Goal: Information Seeking & Learning: Find specific fact

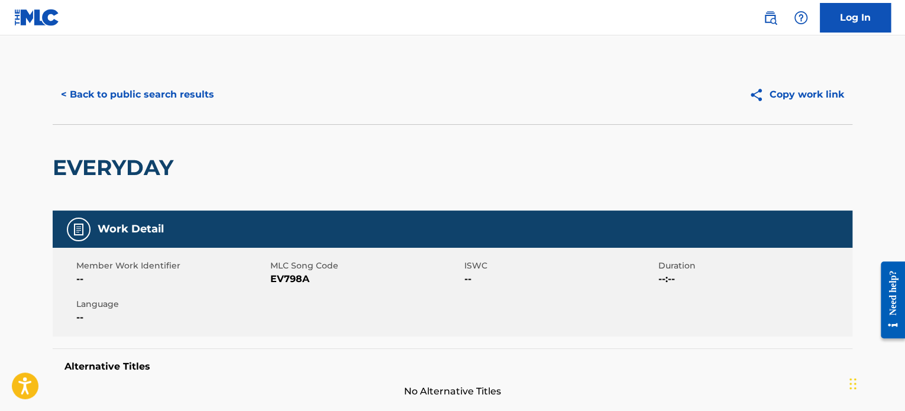
click at [140, 95] on button "< Back to public search results" at bounding box center [138, 95] width 170 height 30
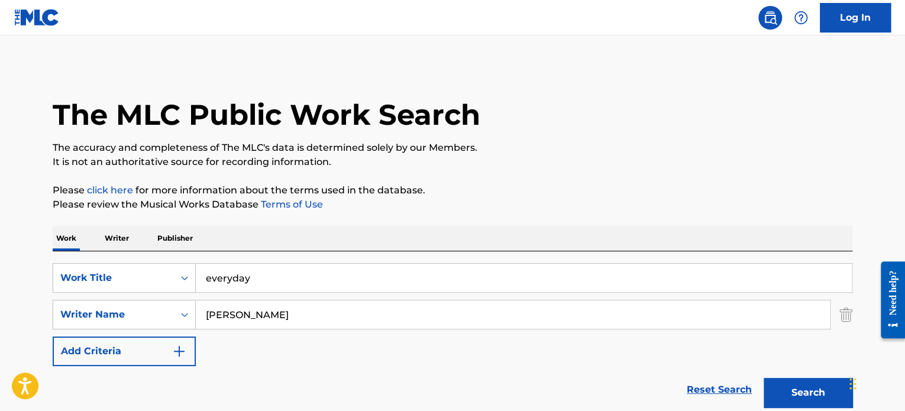
scroll to position [224, 0]
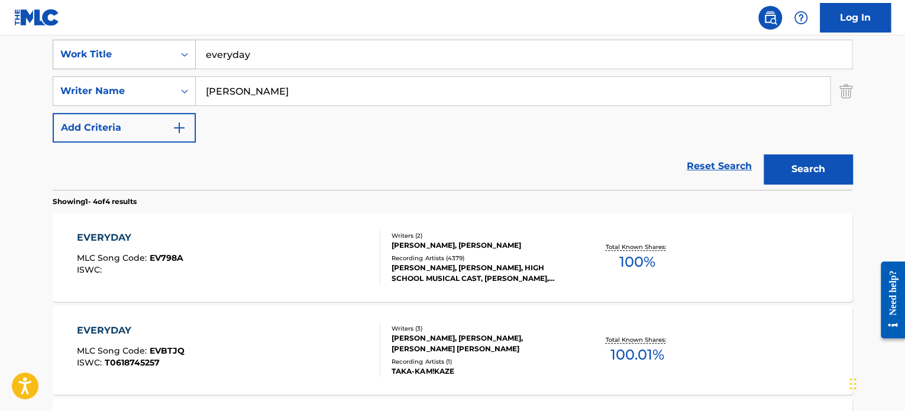
click at [187, 54] on div "SearchWithCriteria56b01e7e-891b-4fcd-951d-955a070687ee Work Title everyday" at bounding box center [452, 55] width 799 height 30
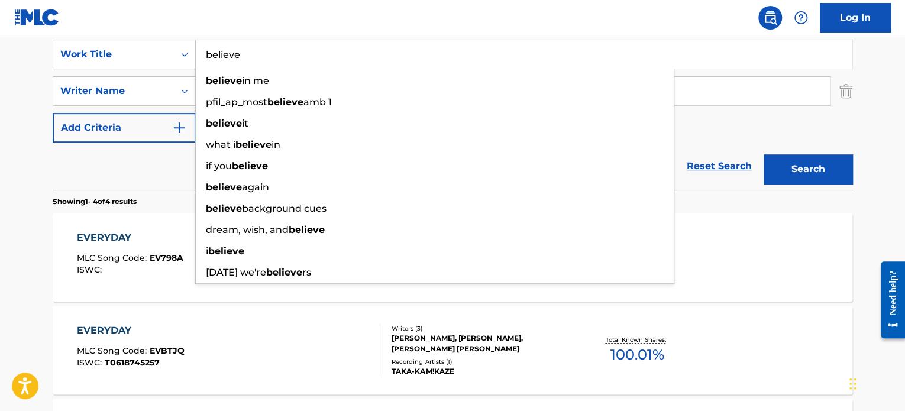
type input "believe"
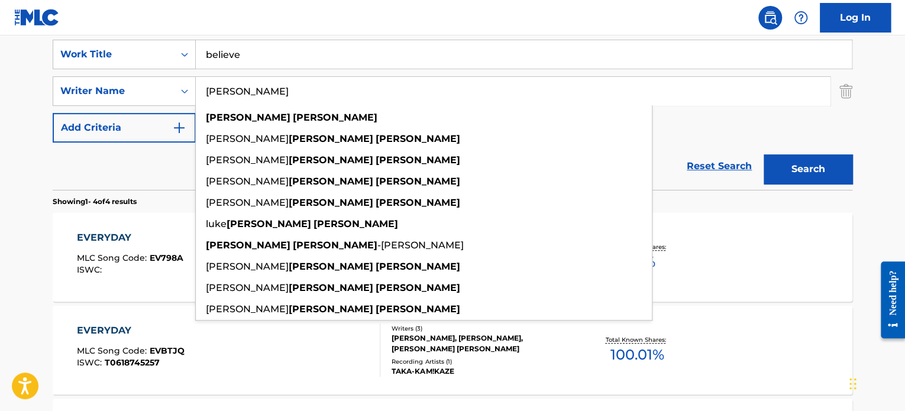
type input "[PERSON_NAME]"
click at [763, 154] on button "Search" at bounding box center [807, 169] width 89 height 30
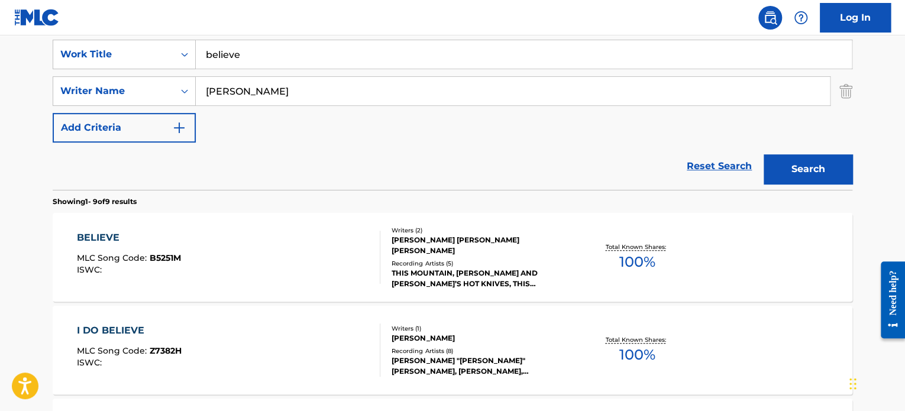
scroll to position [283, 0]
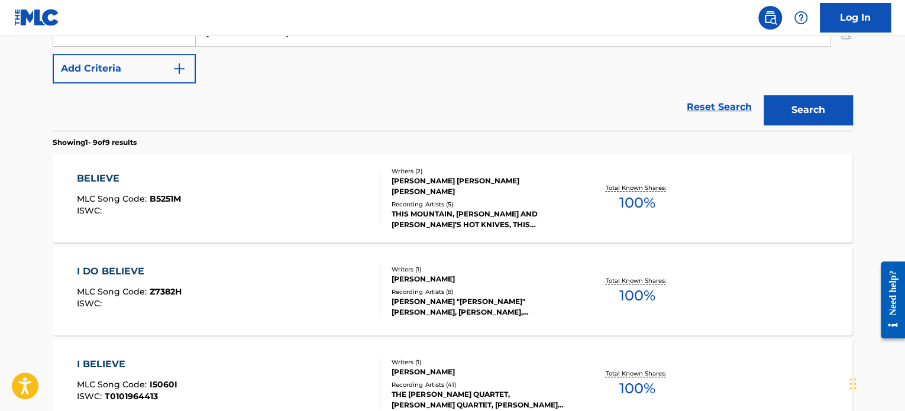
click at [324, 190] on div "BELIEVE MLC Song Code : B5251M ISWC :" at bounding box center [229, 197] width 304 height 53
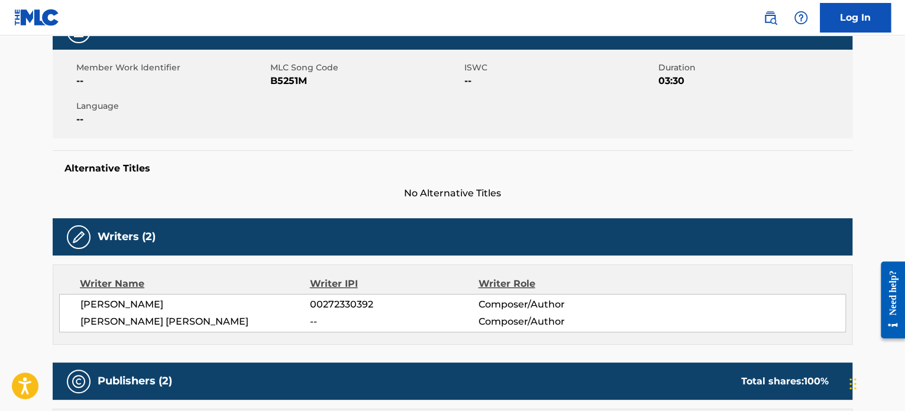
scroll to position [177, 0]
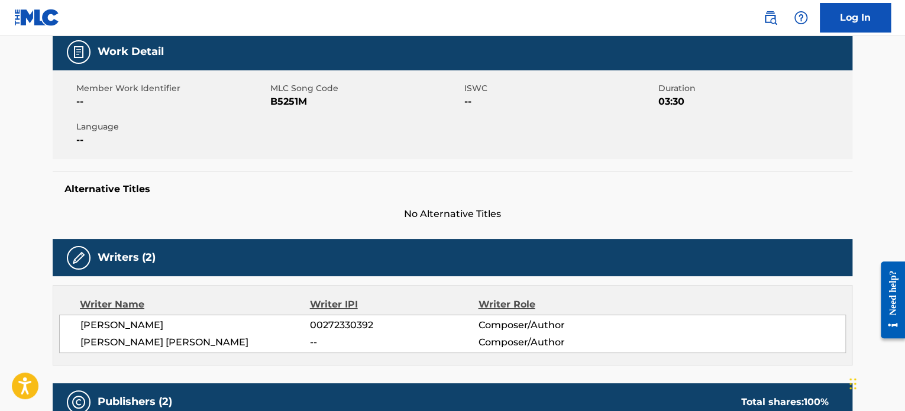
click at [294, 103] on span "B5251M" at bounding box center [365, 102] width 191 height 14
copy span "B5251M"
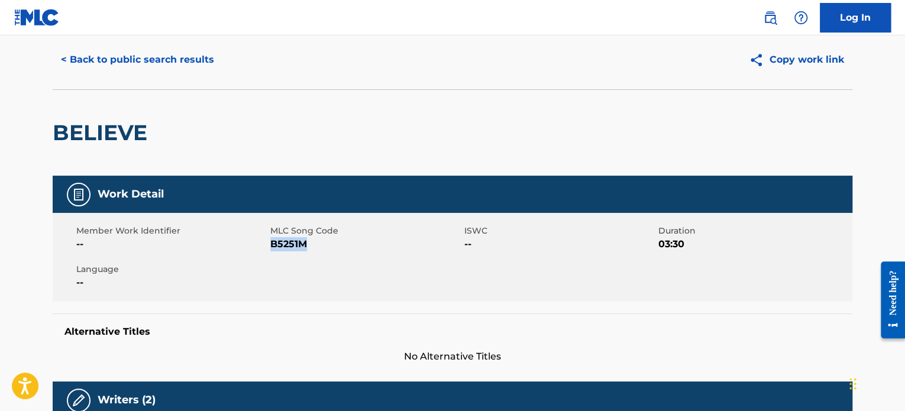
scroll to position [0, 0]
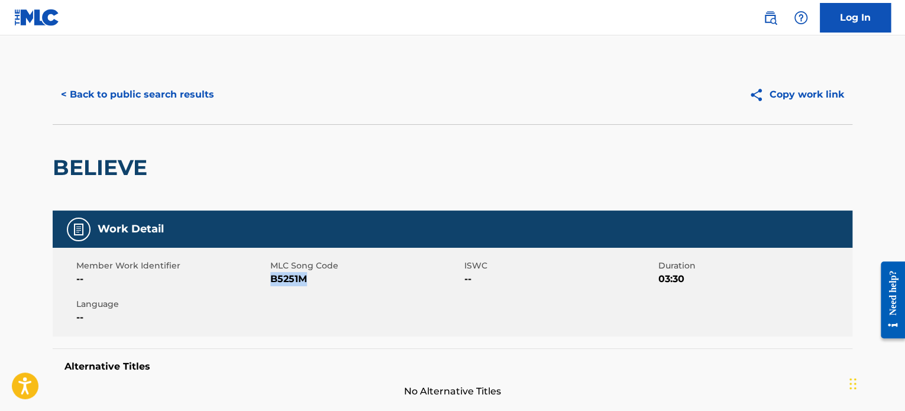
click at [182, 95] on button "< Back to public search results" at bounding box center [138, 95] width 170 height 30
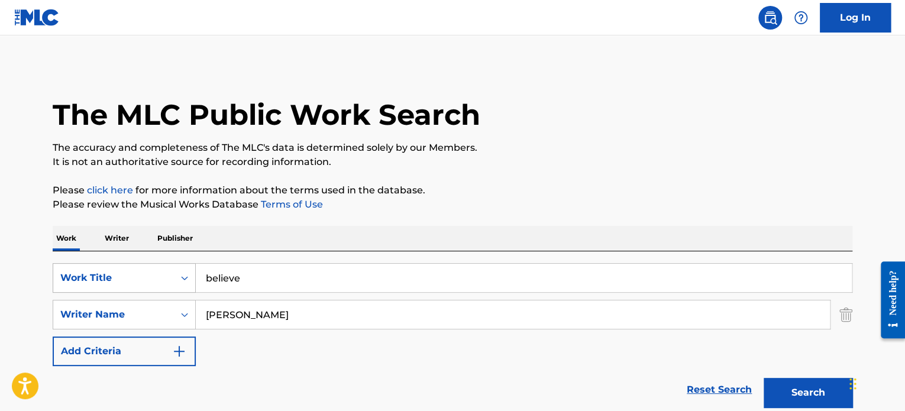
drag, startPoint x: 265, startPoint y: 281, endPoint x: 147, endPoint y: 265, distance: 118.8
click at [147, 265] on div "SearchWithCriteria56b01e7e-891b-4fcd-951d-955a070687ee Work Title believe" at bounding box center [452, 278] width 799 height 30
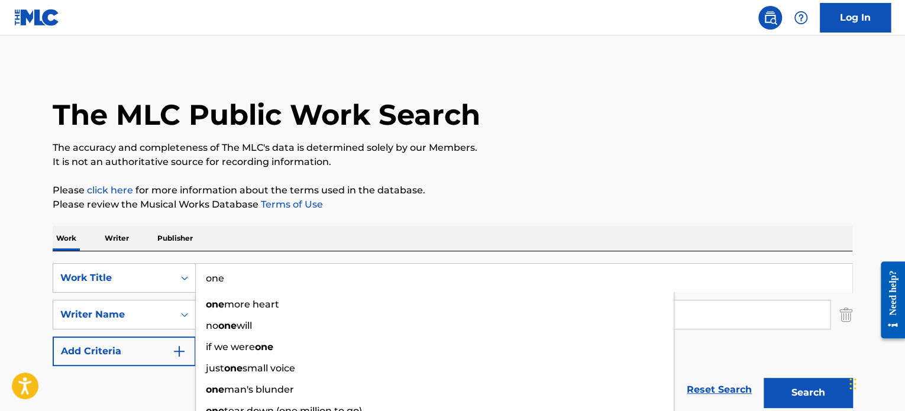
type input "one"
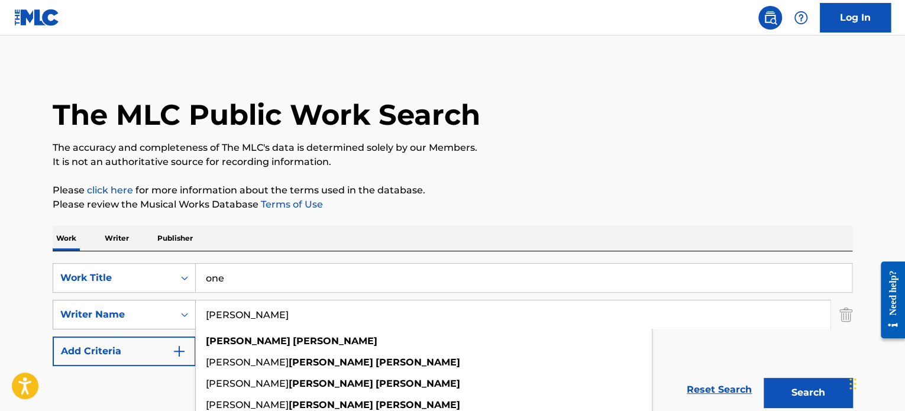
drag, startPoint x: 226, startPoint y: 309, endPoint x: 147, endPoint y: 302, distance: 79.6
click at [156, 302] on div "SearchWithCriteria1a1626d5-9f8b-44a1-b63f-a750a506a031 Writer Name [PERSON_NAME…" at bounding box center [452, 315] width 799 height 30
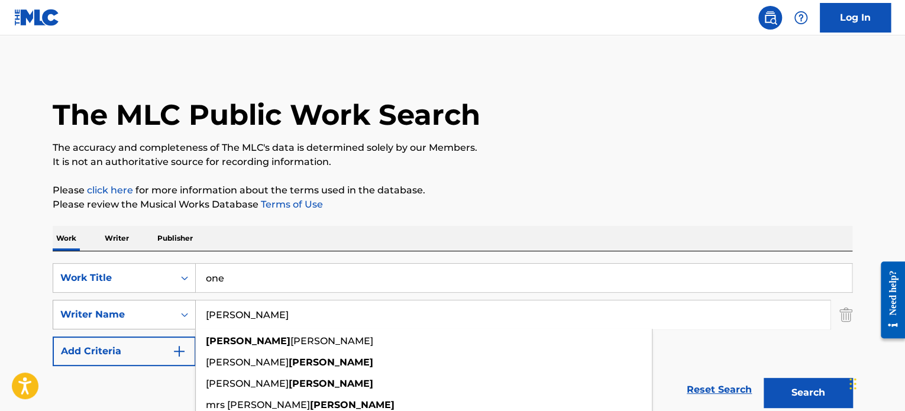
type input "[PERSON_NAME]"
click at [763, 378] on button "Search" at bounding box center [807, 393] width 89 height 30
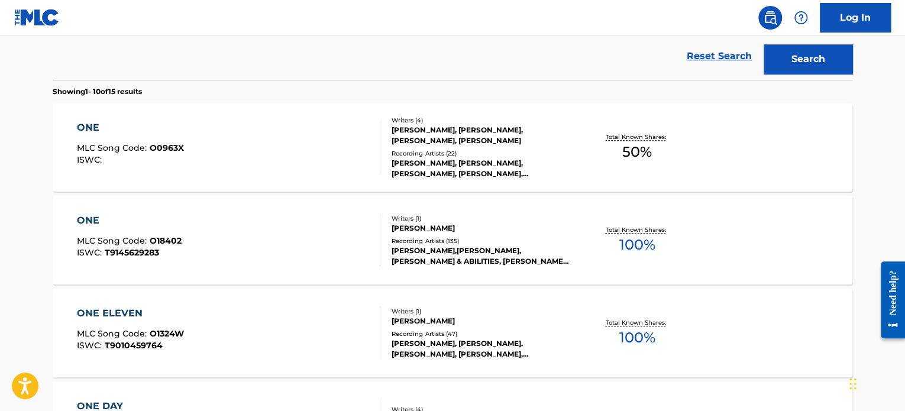
scroll to position [355, 0]
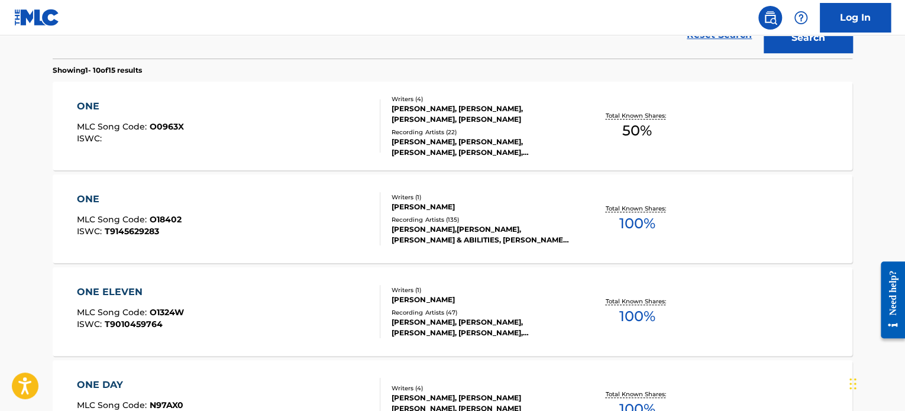
click at [339, 222] on div "ONE MLC Song Code : O18402 ISWC : T9145629283" at bounding box center [229, 218] width 304 height 53
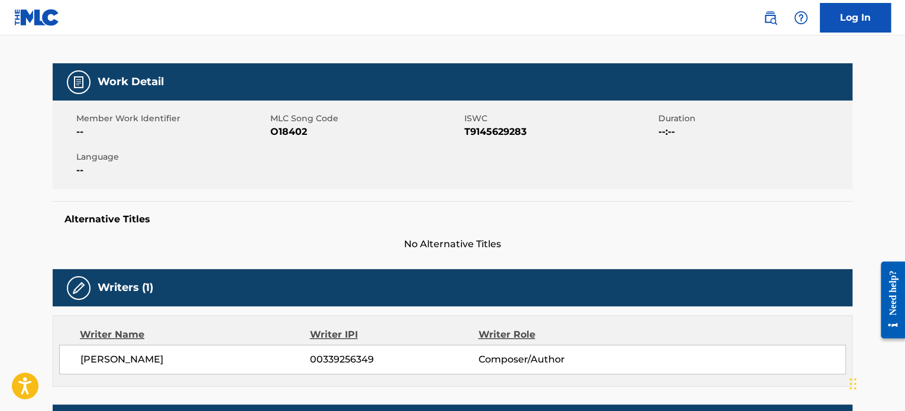
scroll to position [118, 0]
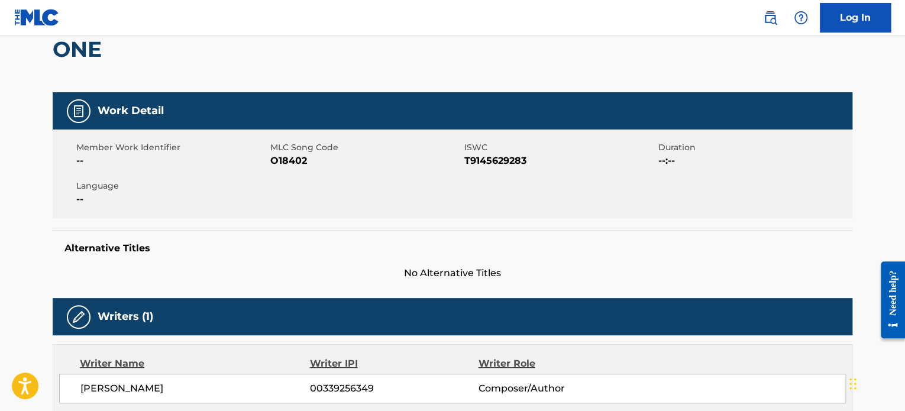
click at [291, 160] on span "O18402" at bounding box center [365, 161] width 191 height 14
copy span "O18402"
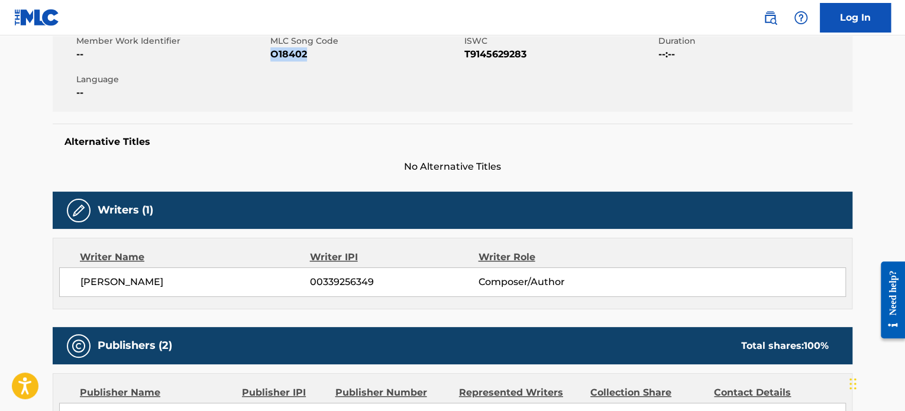
scroll to position [237, 0]
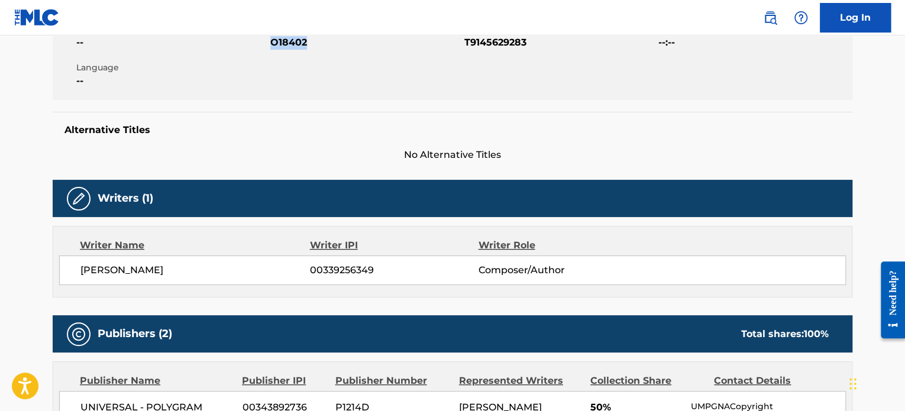
drag, startPoint x: 81, startPoint y: 271, endPoint x: 206, endPoint y: 272, distance: 125.4
click at [206, 272] on span "[PERSON_NAME]" at bounding box center [194, 270] width 229 height 14
copy span "[PERSON_NAME]"
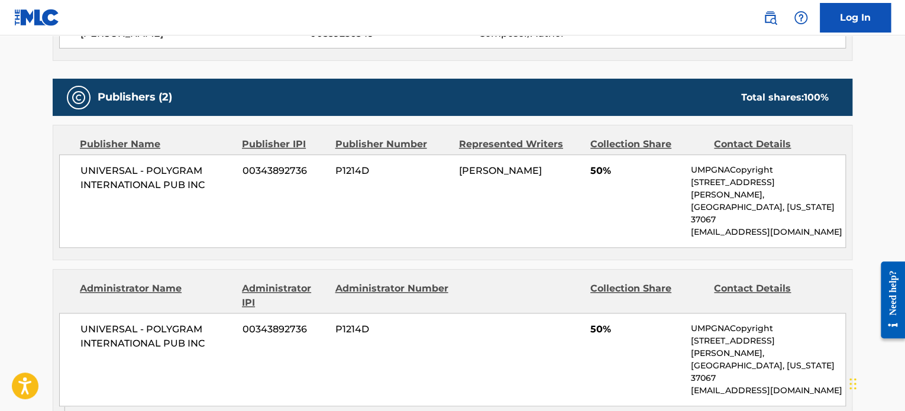
scroll to position [532, 0]
